Goal: Information Seeking & Learning: Learn about a topic

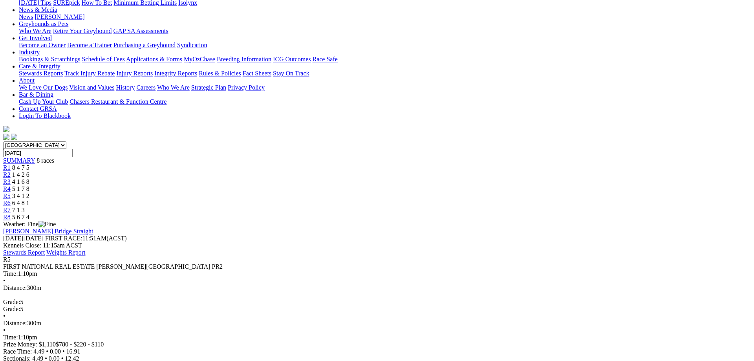
scroll to position [120, 0]
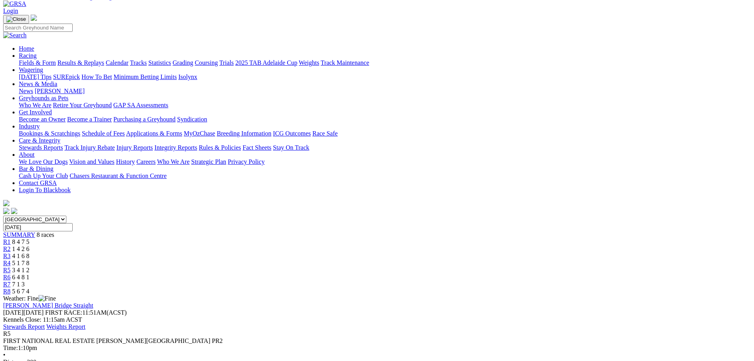
scroll to position [40, 0]
click at [11, 281] on span "R7" at bounding box center [6, 284] width 7 height 7
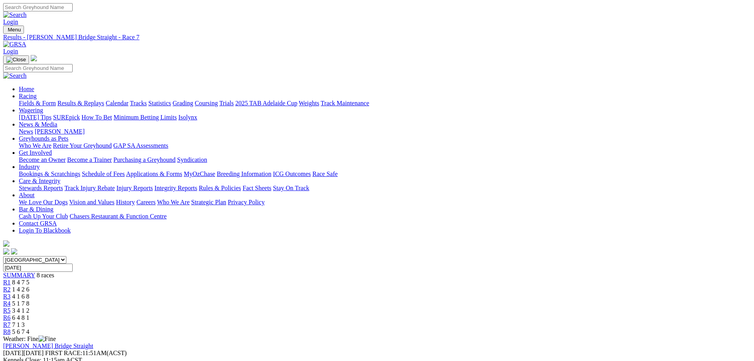
click at [11, 328] on link "R8" at bounding box center [6, 331] width 7 height 7
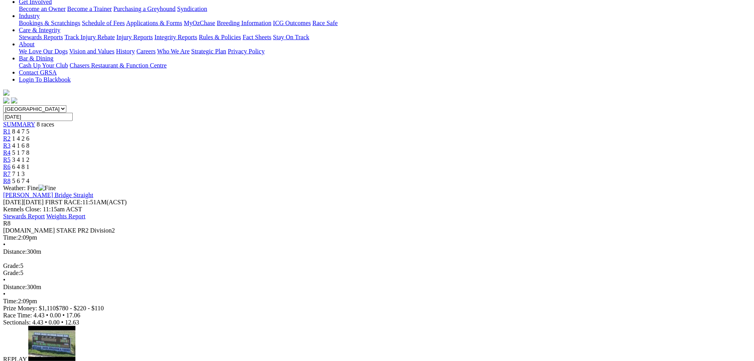
scroll to position [160, 0]
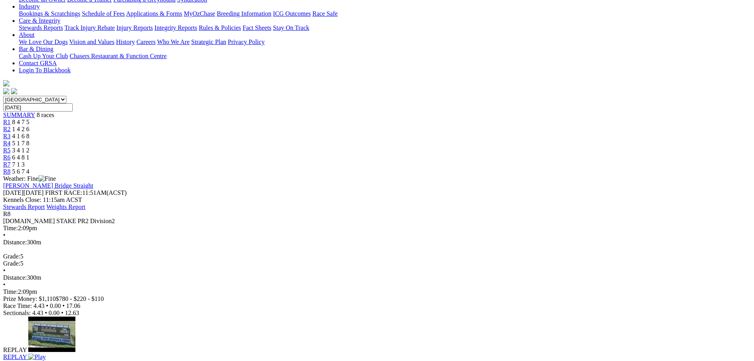
click at [46, 353] on img at bounding box center [36, 356] width 17 height 7
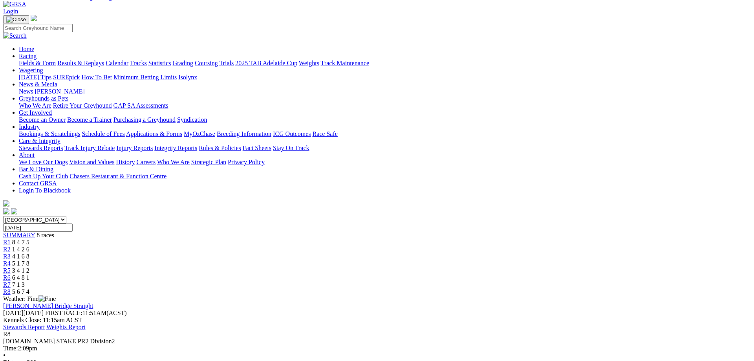
scroll to position [0, 0]
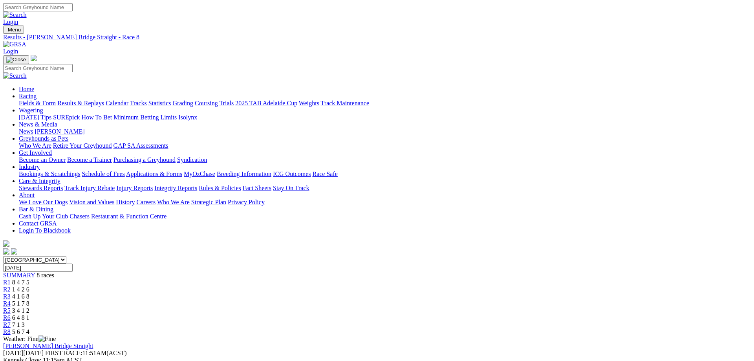
click at [56, 100] on link "Fields & Form" at bounding box center [37, 103] width 37 height 7
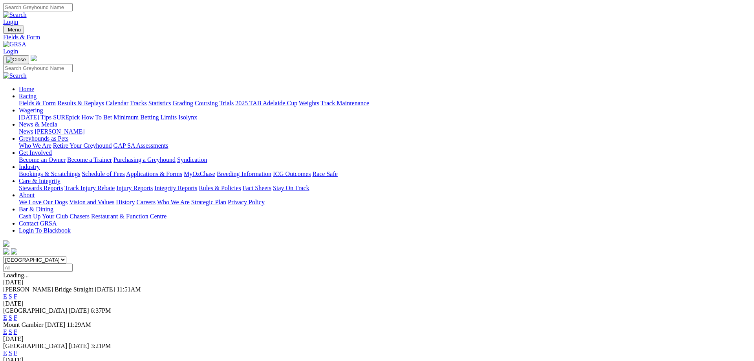
click at [128, 100] on link "Calendar" at bounding box center [117, 103] width 23 height 7
